Goal: Find specific page/section: Find specific page/section

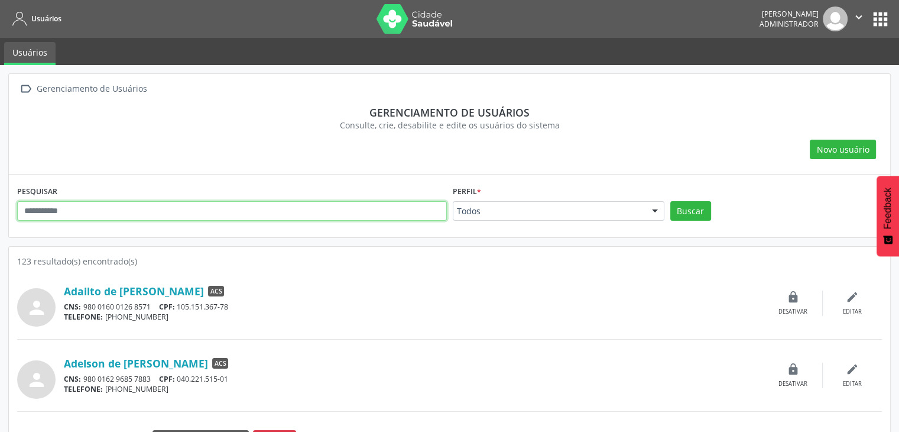
drag, startPoint x: 147, startPoint y: 211, endPoint x: 250, endPoint y: 174, distance: 109.8
click at [147, 211] on input "text" at bounding box center [232, 211] width 430 height 20
click at [233, 210] on input "text" at bounding box center [232, 211] width 430 height 20
paste input "**********"
type input "**********"
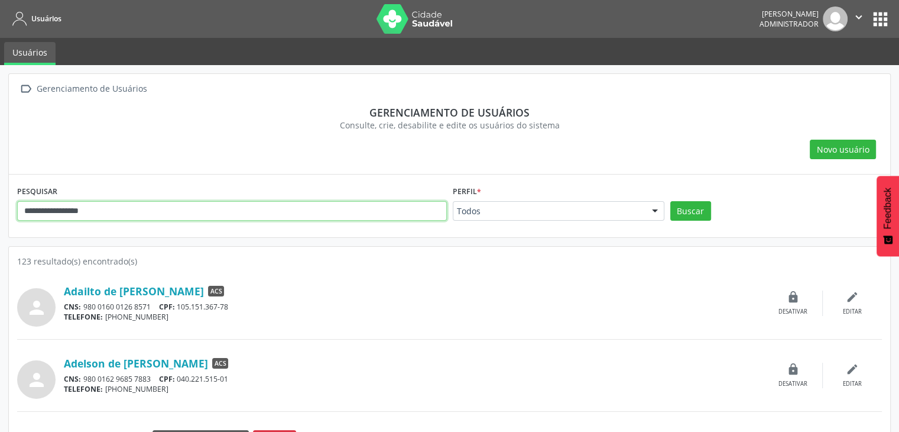
click at [670, 201] on button "Buscar" at bounding box center [690, 211] width 41 height 20
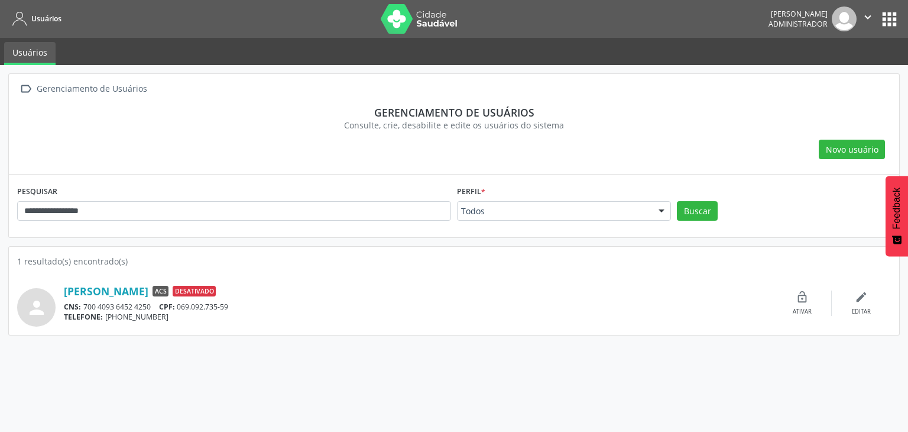
click at [890, 20] on button "apps" at bounding box center [889, 19] width 21 height 21
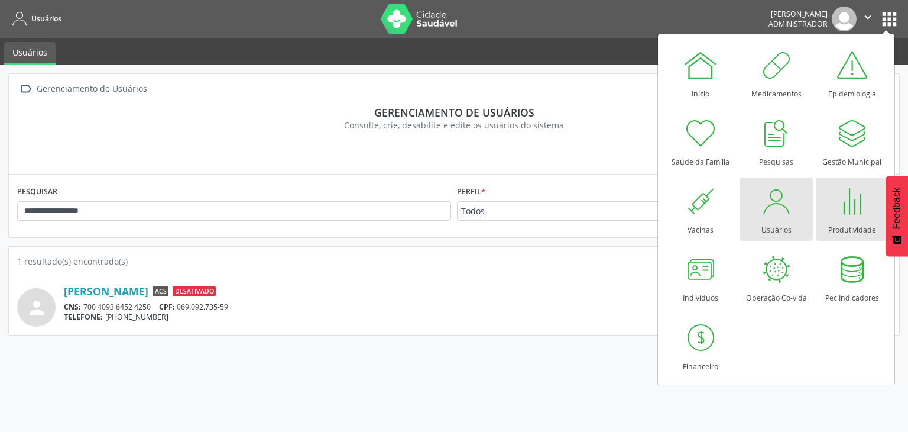
click at [846, 205] on div at bounding box center [851, 200] width 35 height 35
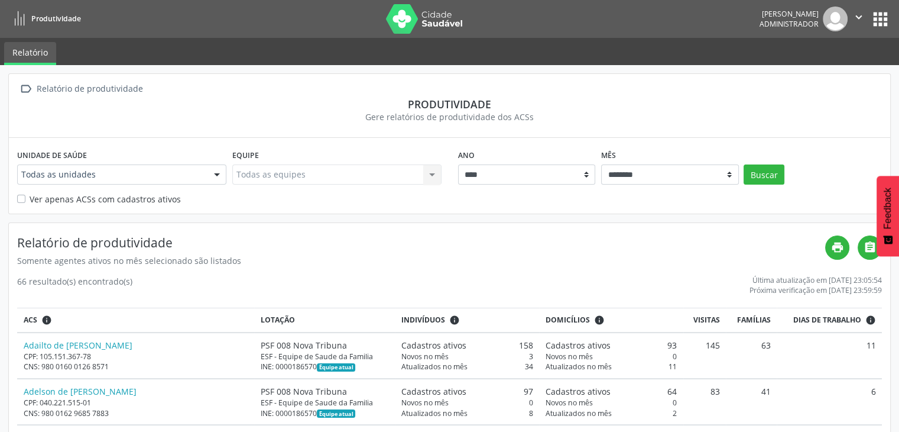
click at [882, 12] on button "apps" at bounding box center [880, 19] width 21 height 21
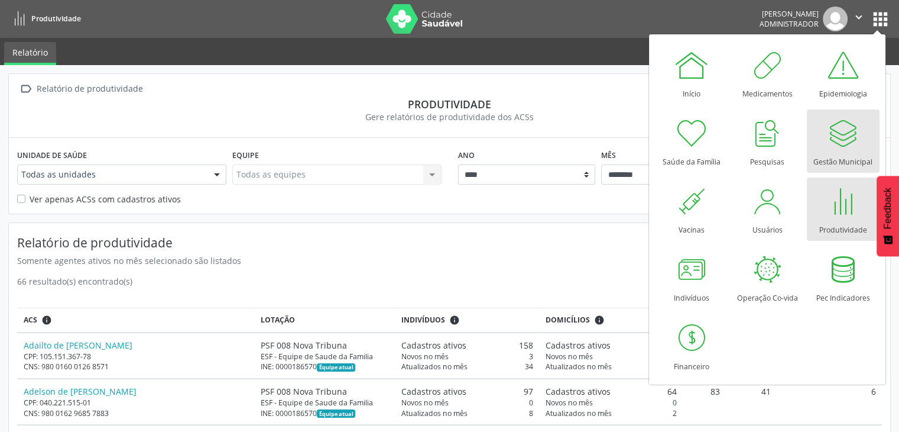
click at [844, 144] on div at bounding box center [842, 132] width 35 height 35
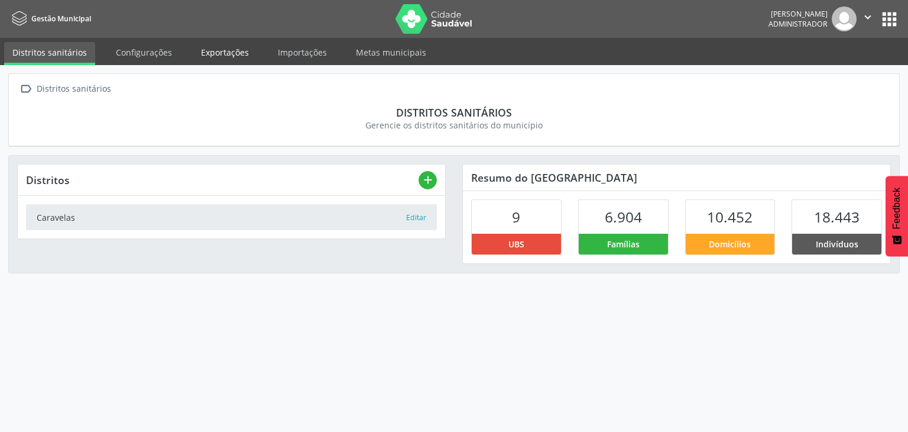
click at [236, 59] on link "Exportações" at bounding box center [225, 52] width 64 height 21
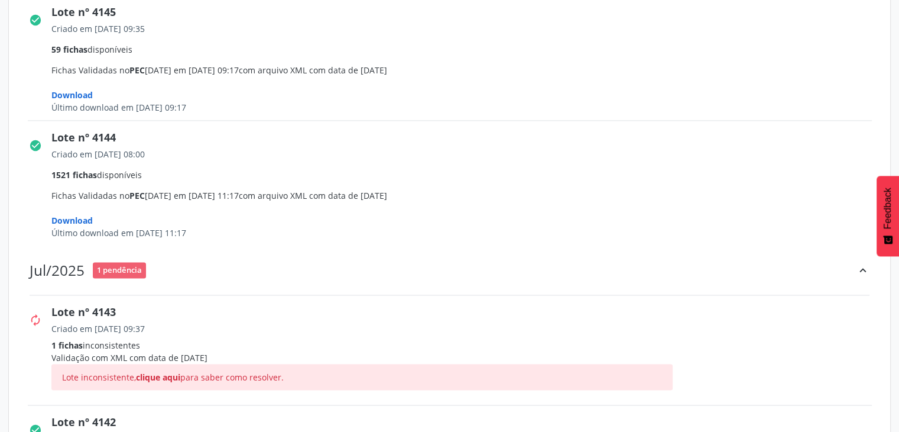
scroll to position [1774, 0]
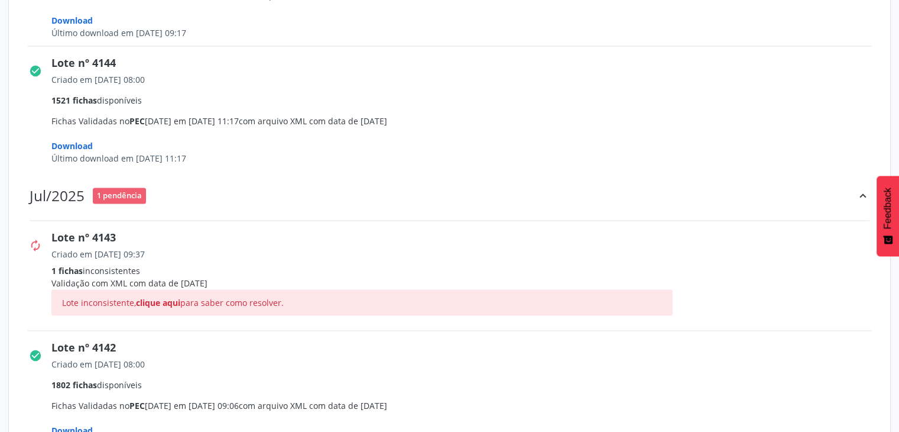
click at [57, 252] on div "Criado em 27/07/2025 09:37" at bounding box center [465, 254] width 829 height 12
drag, startPoint x: 149, startPoint y: 250, endPoint x: 91, endPoint y: 247, distance: 58.0
click at [91, 248] on div "Criado em 27/07/2025 09:37" at bounding box center [465, 254] width 829 height 12
drag, startPoint x: 42, startPoint y: 255, endPoint x: 124, endPoint y: 252, distance: 82.2
click at [124, 252] on div "autorenew Lote nº 4143 Criado em 27/07/2025 09:37 1 fichas inconsistentes Valid…" at bounding box center [450, 275] width 861 height 101
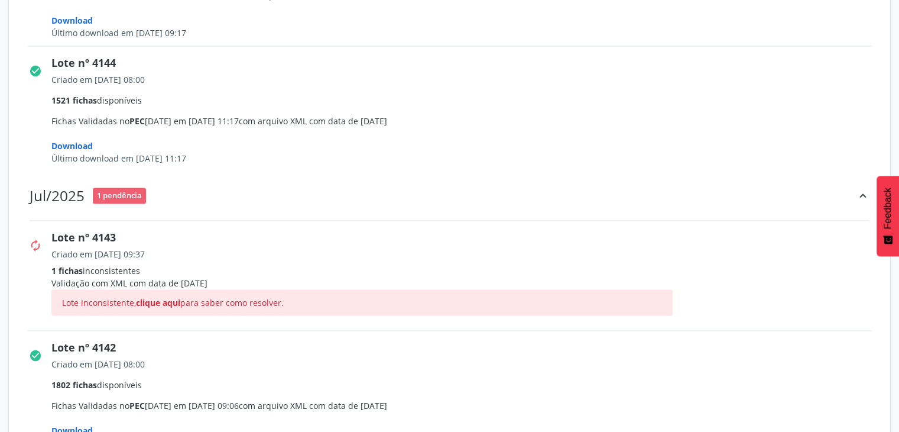
click at [183, 258] on div "Criado em 27/07/2025 09:37" at bounding box center [465, 254] width 829 height 12
drag, startPoint x: 161, startPoint y: 251, endPoint x: 64, endPoint y: 237, distance: 97.9
click at [64, 237] on div "Lote nº 4143 Criado em 27/07/2025 09:37 1 fichas inconsistentes Validação com X…" at bounding box center [465, 277] width 829 height 96
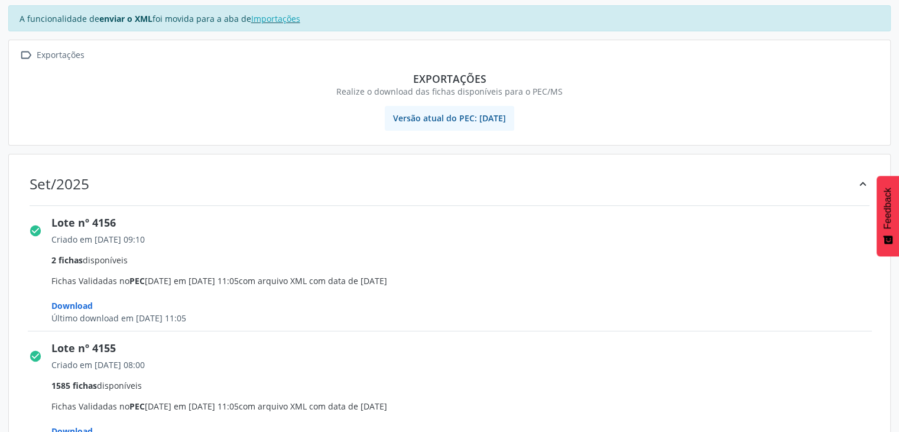
scroll to position [0, 0]
